Goal: Information Seeking & Learning: Learn about a topic

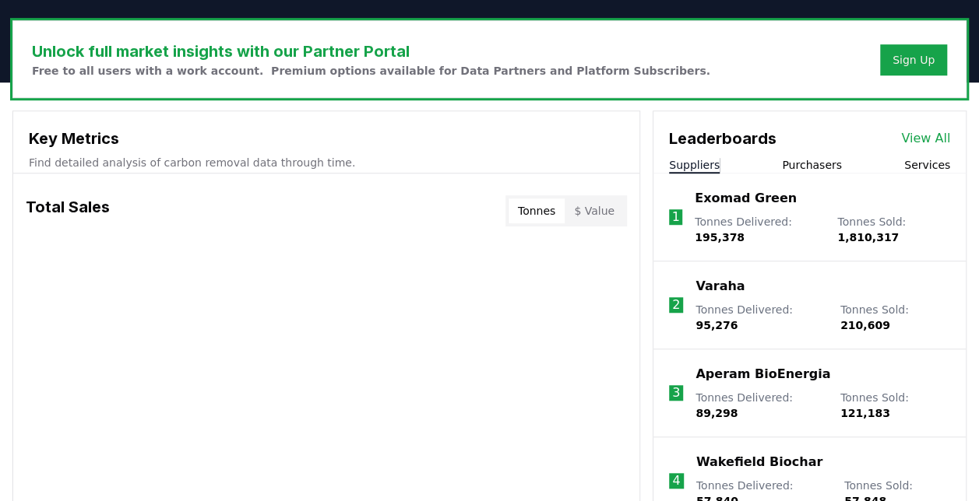
scroll to position [459, 0]
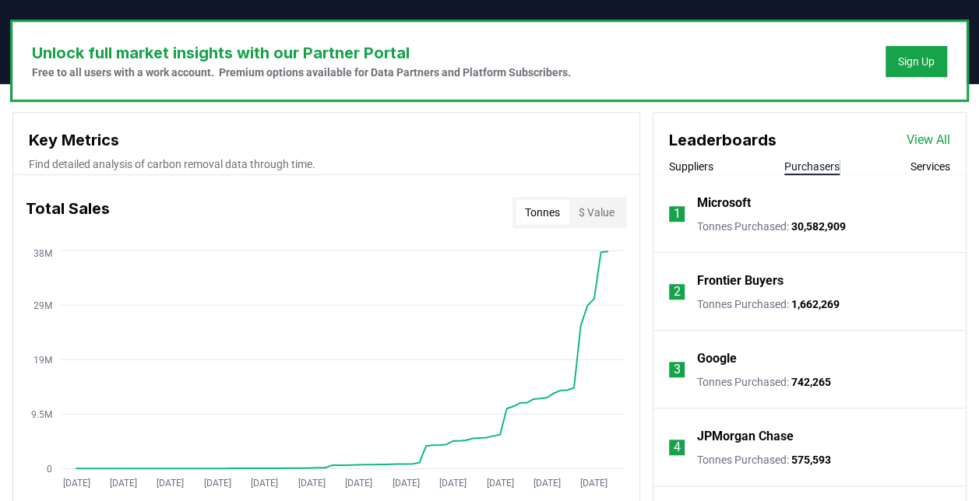
click at [818, 162] on button "Purchasers" at bounding box center [811, 167] width 55 height 16
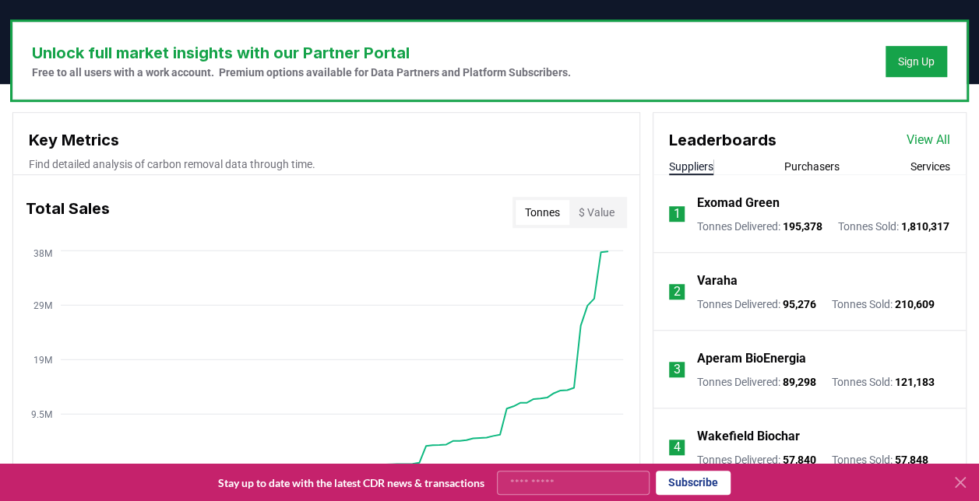
click at [692, 169] on button "Suppliers" at bounding box center [691, 167] width 44 height 16
click at [593, 207] on button "$ Value" at bounding box center [596, 212] width 55 height 25
click at [548, 206] on button "Tonnes" at bounding box center [542, 212] width 54 height 25
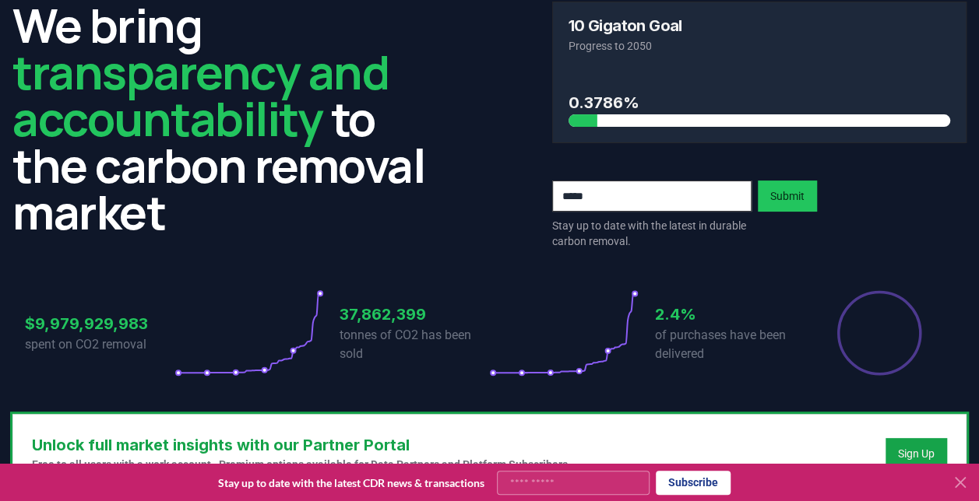
scroll to position [0, 0]
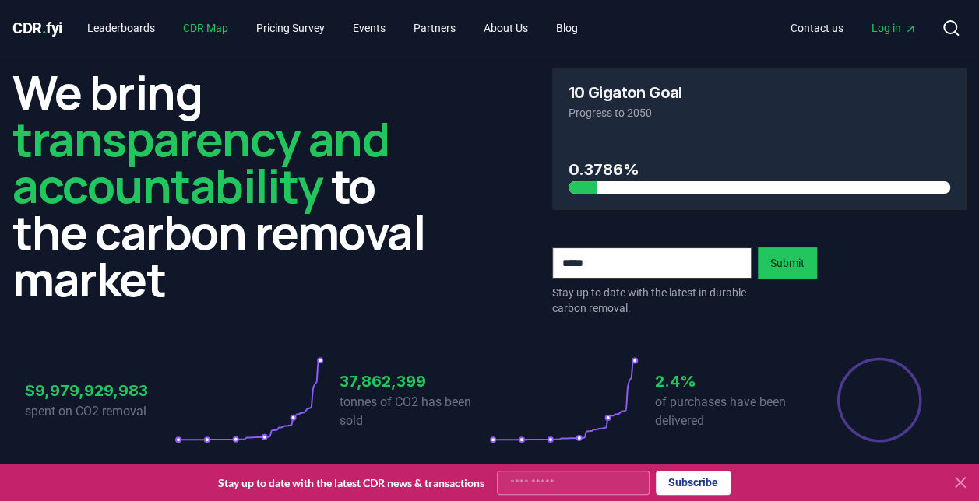
click at [207, 21] on link "CDR Map" at bounding box center [206, 28] width 70 height 28
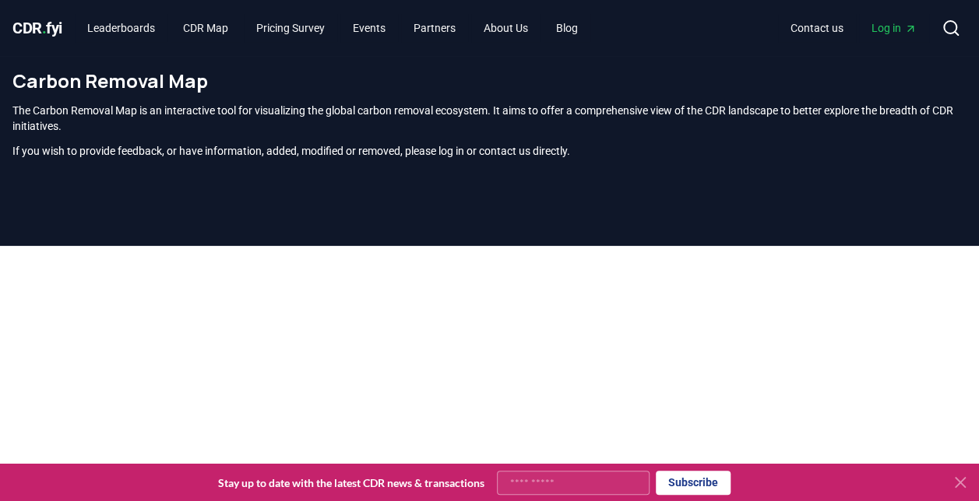
scroll to position [473, 0]
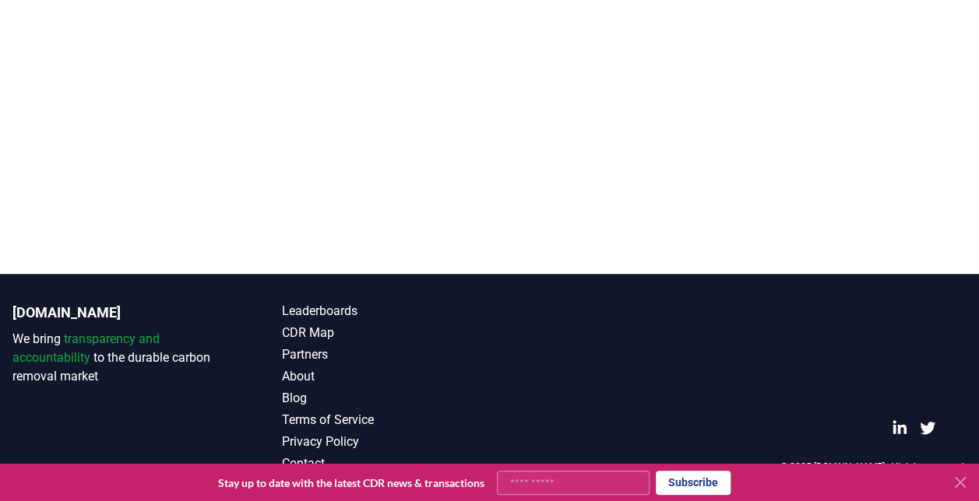
click at [953, 480] on icon at bounding box center [960, 482] width 19 height 19
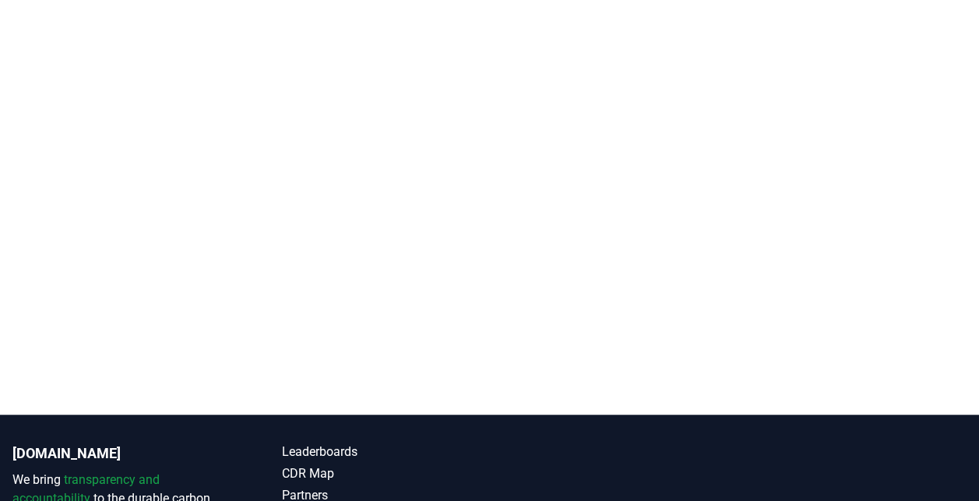
scroll to position [329, 0]
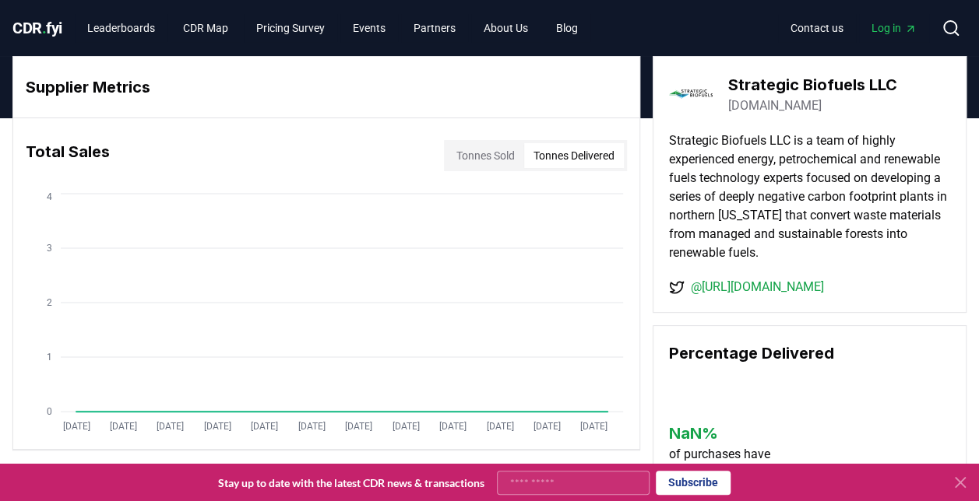
click at [581, 143] on button "Tonnes Delivered" at bounding box center [574, 155] width 100 height 25
click at [220, 25] on link "CDR Map" at bounding box center [206, 28] width 70 height 28
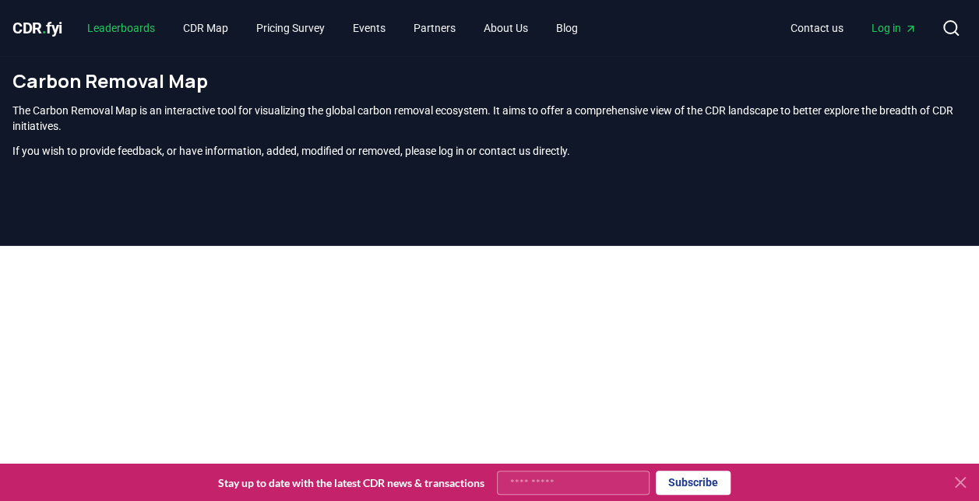
click at [148, 26] on link "Leaderboards" at bounding box center [121, 28] width 93 height 28
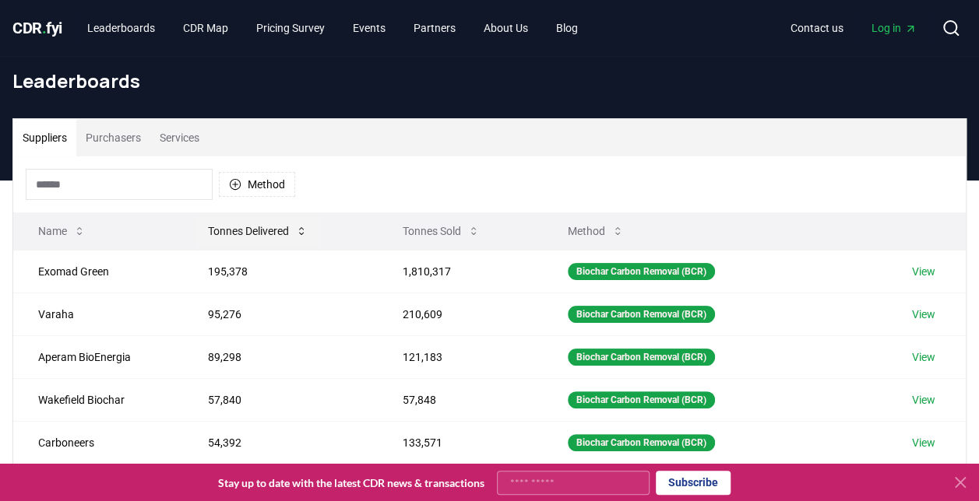
click at [297, 241] on button "Tonnes Delivered" at bounding box center [257, 231] width 125 height 31
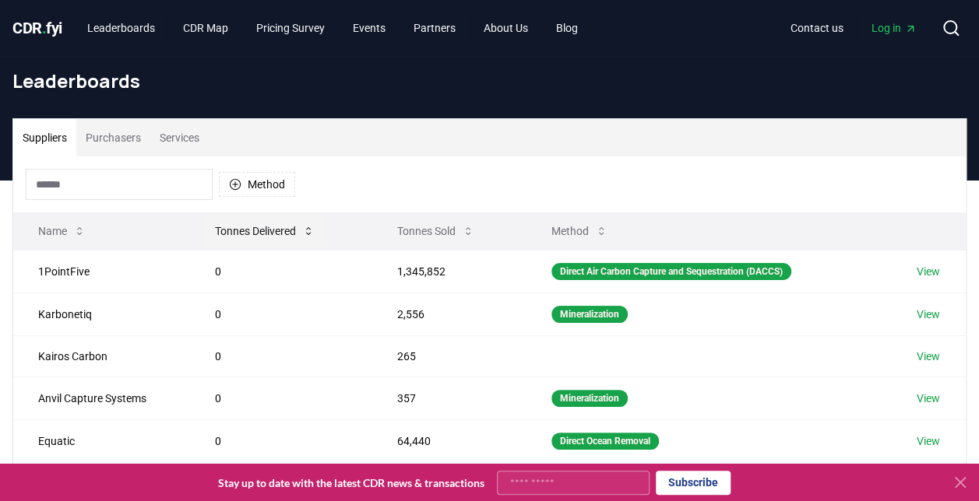
click at [297, 241] on button "Tonnes Delivered" at bounding box center [264, 231] width 125 height 31
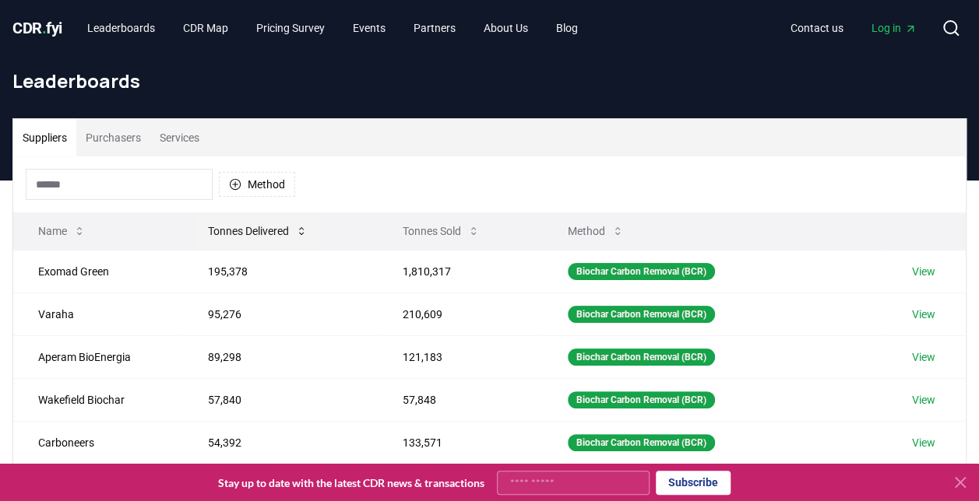
click at [297, 241] on button "Tonnes Delivered" at bounding box center [257, 231] width 125 height 31
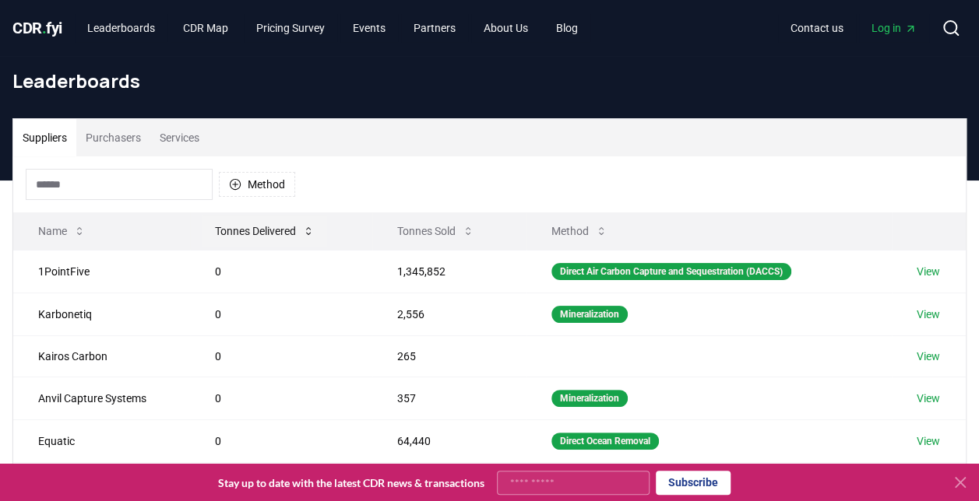
click at [298, 241] on button "Tonnes Delivered" at bounding box center [264, 231] width 125 height 31
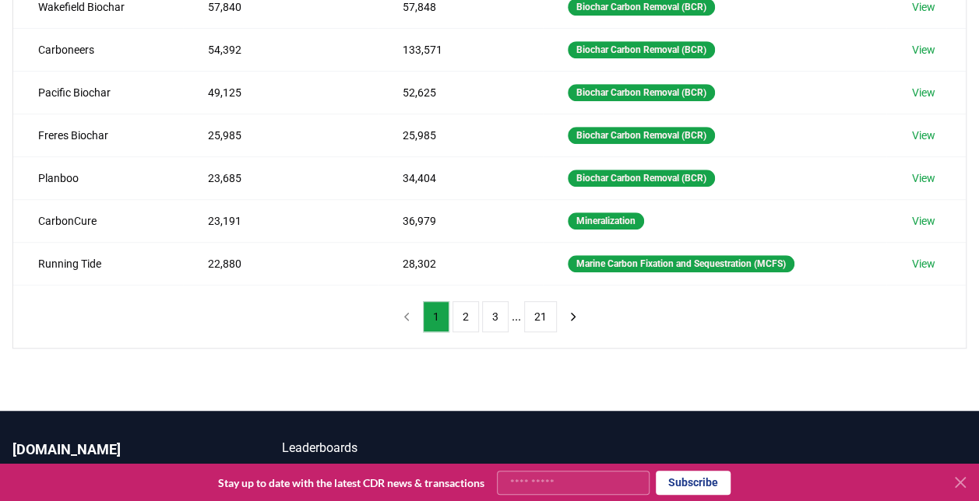
scroll to position [394, 0]
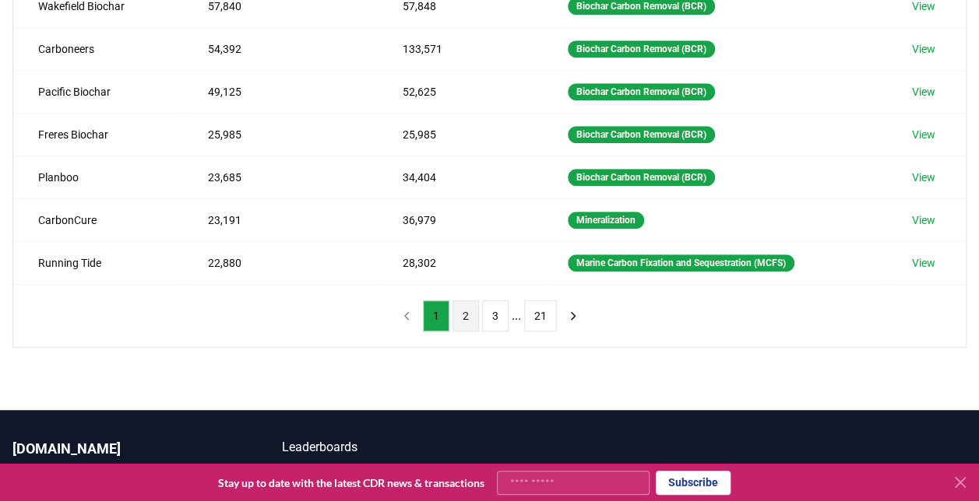
click at [462, 310] on button "2" at bounding box center [465, 316] width 26 height 31
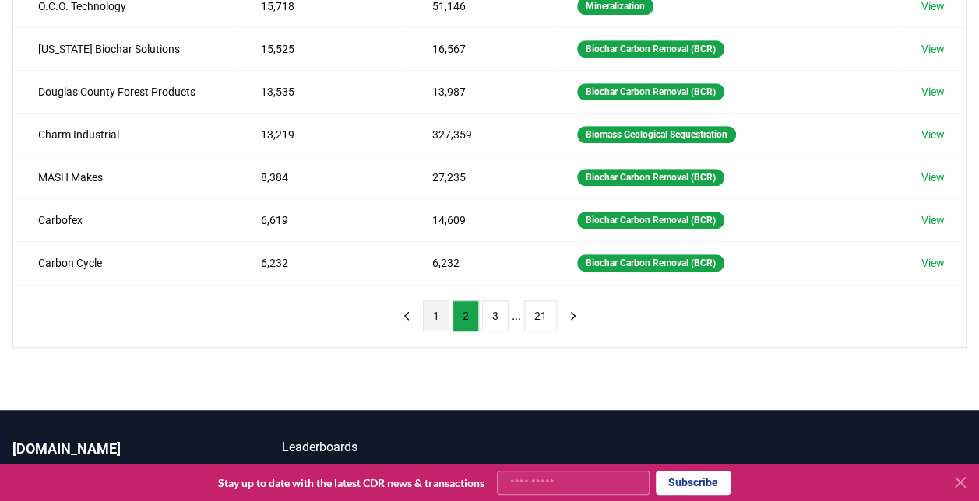
click at [436, 310] on button "1" at bounding box center [436, 316] width 26 height 31
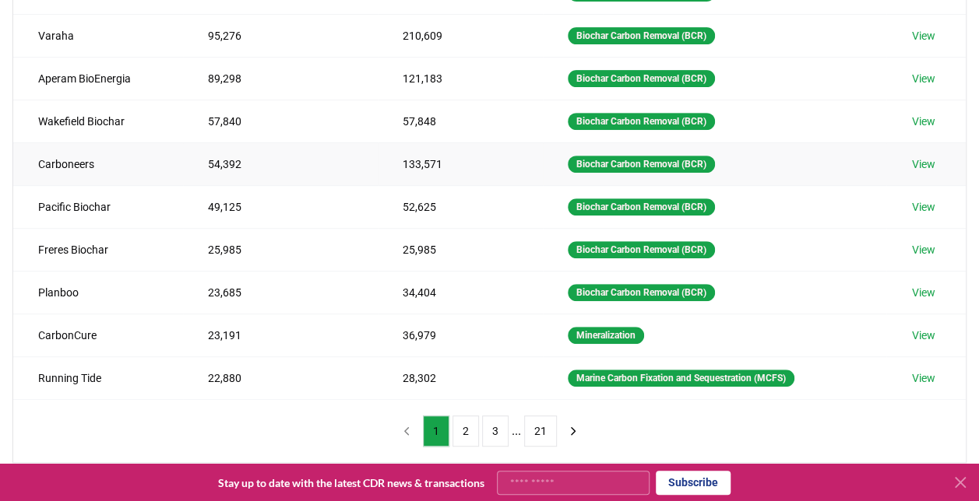
scroll to position [277, 0]
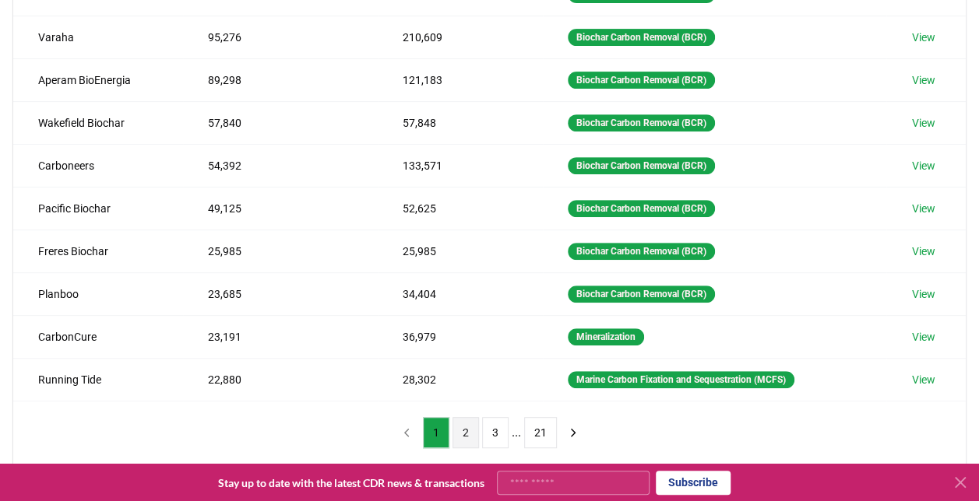
click at [460, 422] on button "2" at bounding box center [465, 432] width 26 height 31
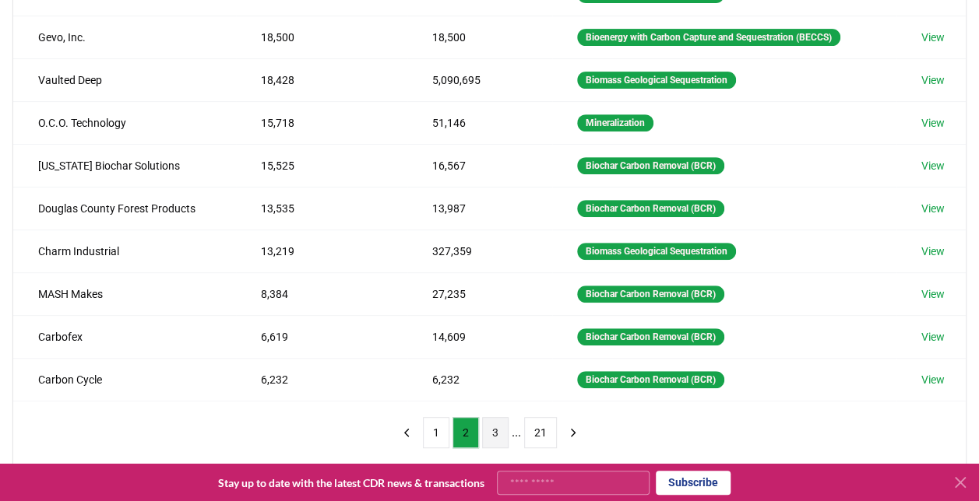
click at [494, 430] on button "3" at bounding box center [495, 432] width 26 height 31
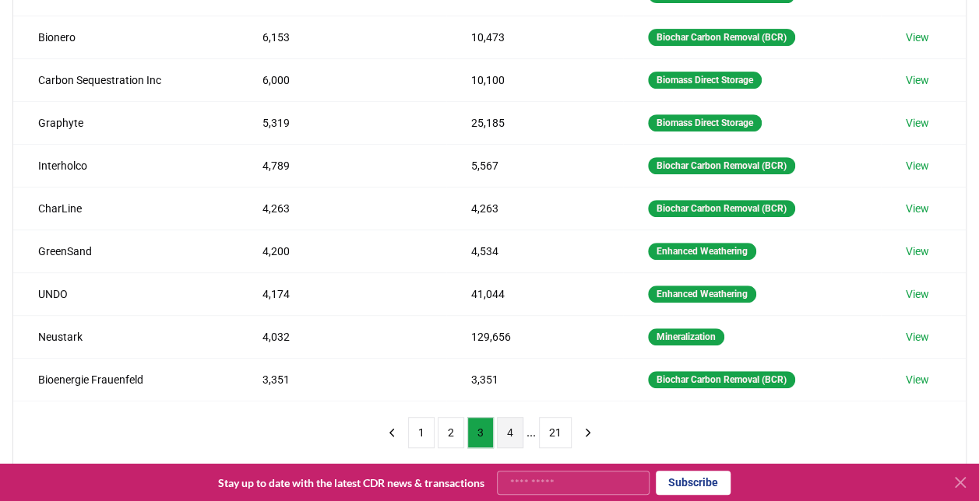
click at [519, 434] on button "4" at bounding box center [510, 432] width 26 height 31
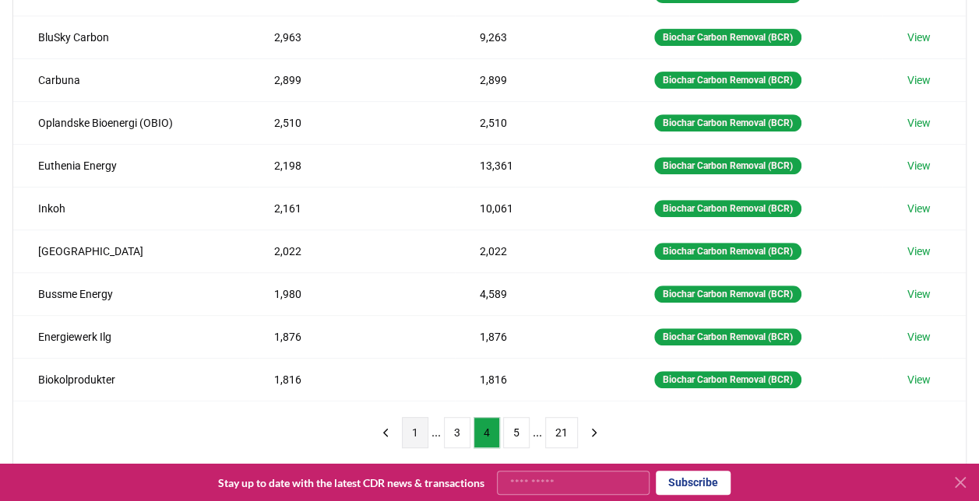
click at [408, 417] on button "1" at bounding box center [415, 432] width 26 height 31
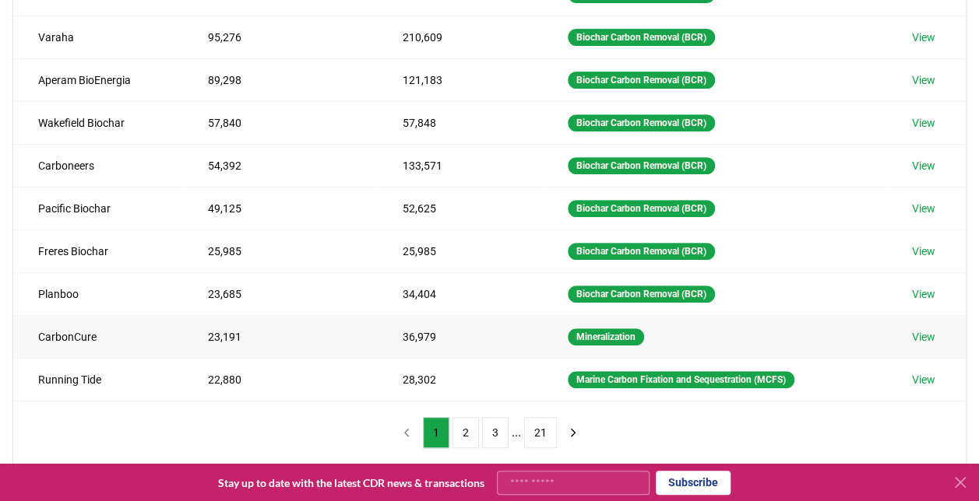
scroll to position [0, 0]
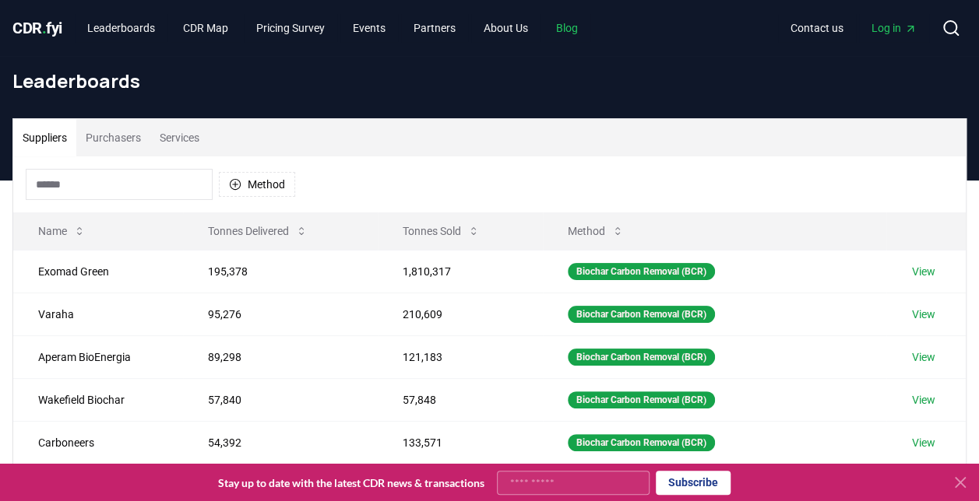
click at [586, 33] on link "Blog" at bounding box center [566, 28] width 47 height 28
